Goal: Check status: Check status

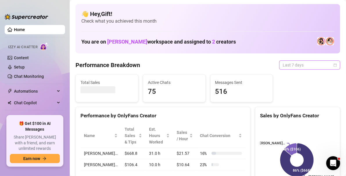
click at [327, 65] on span "Last 7 days" at bounding box center [310, 65] width 54 height 9
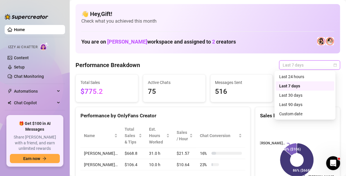
click at [299, 113] on div "Custom date" at bounding box center [305, 114] width 52 height 6
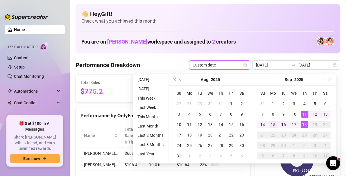
click at [274, 124] on div "15" at bounding box center [273, 124] width 7 height 7
type input "[DATE]"
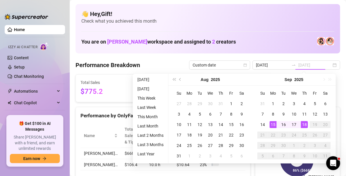
click at [302, 124] on div "18" at bounding box center [304, 124] width 7 height 7
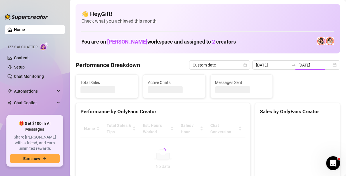
type input "[DATE]"
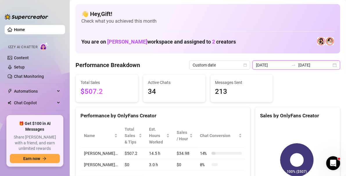
click at [326, 64] on input "[DATE]" at bounding box center [315, 65] width 33 height 6
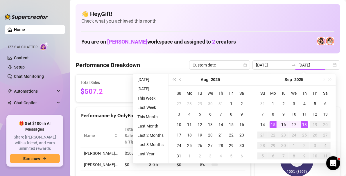
click at [219, 170] on td "0 %" at bounding box center [221, 164] width 49 height 11
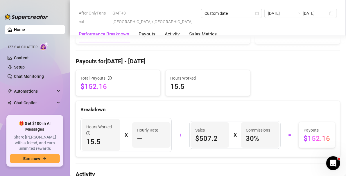
scroll to position [161, 0]
